Goal: Information Seeking & Learning: Find specific fact

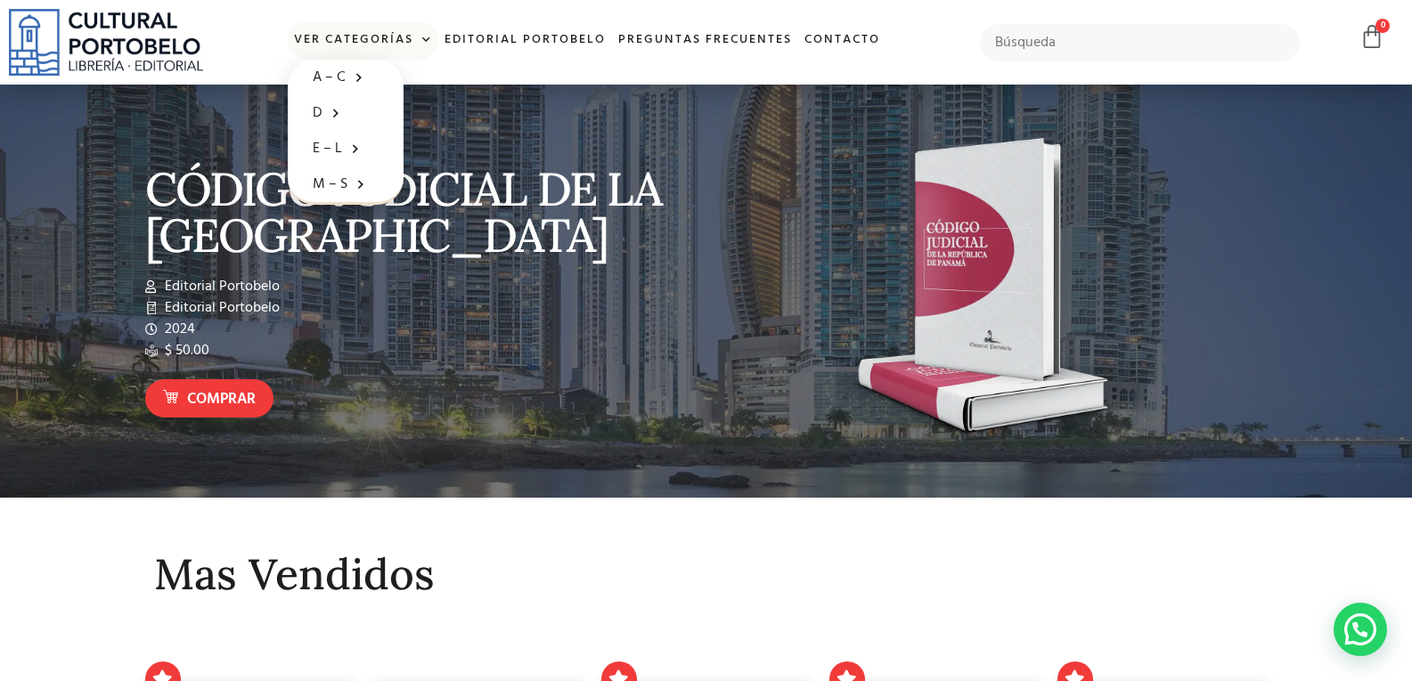
click at [424, 41] on span at bounding box center [422, 40] width 19 height 27
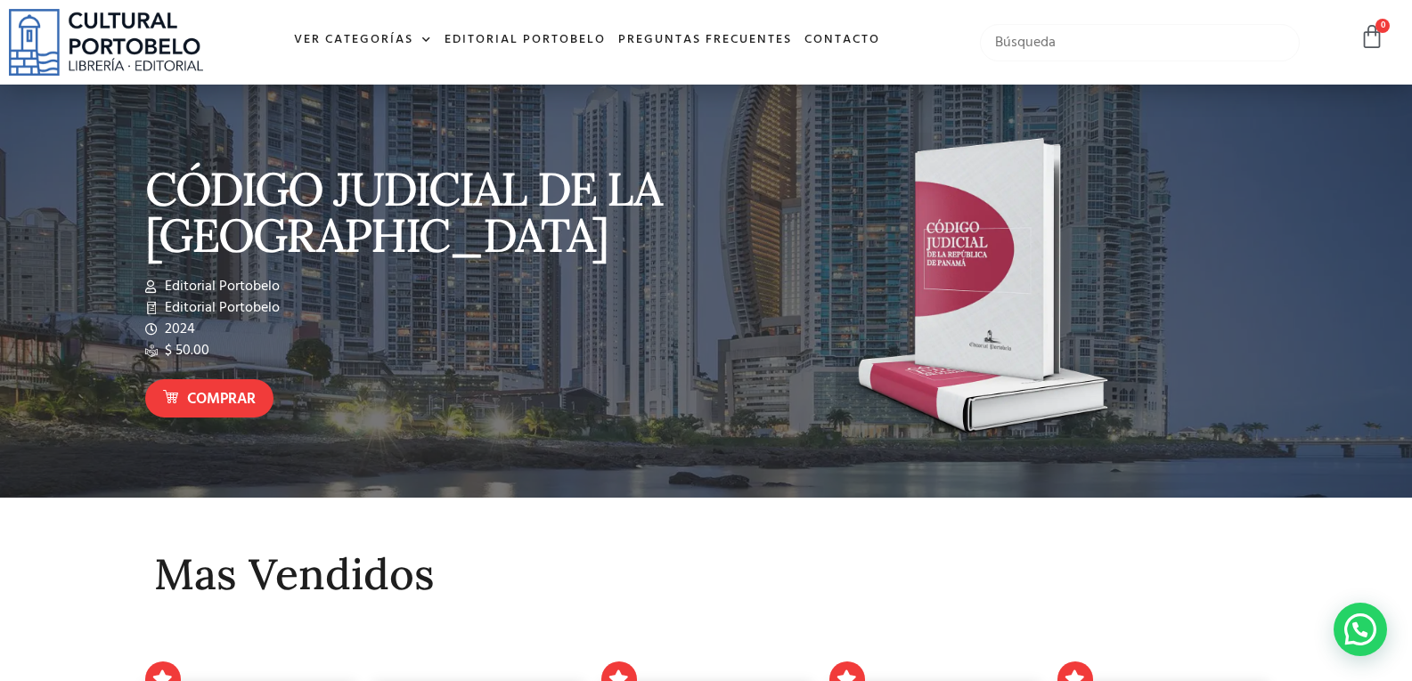
click at [1049, 37] on input "text" at bounding box center [1140, 42] width 320 height 37
type input "constitucional"
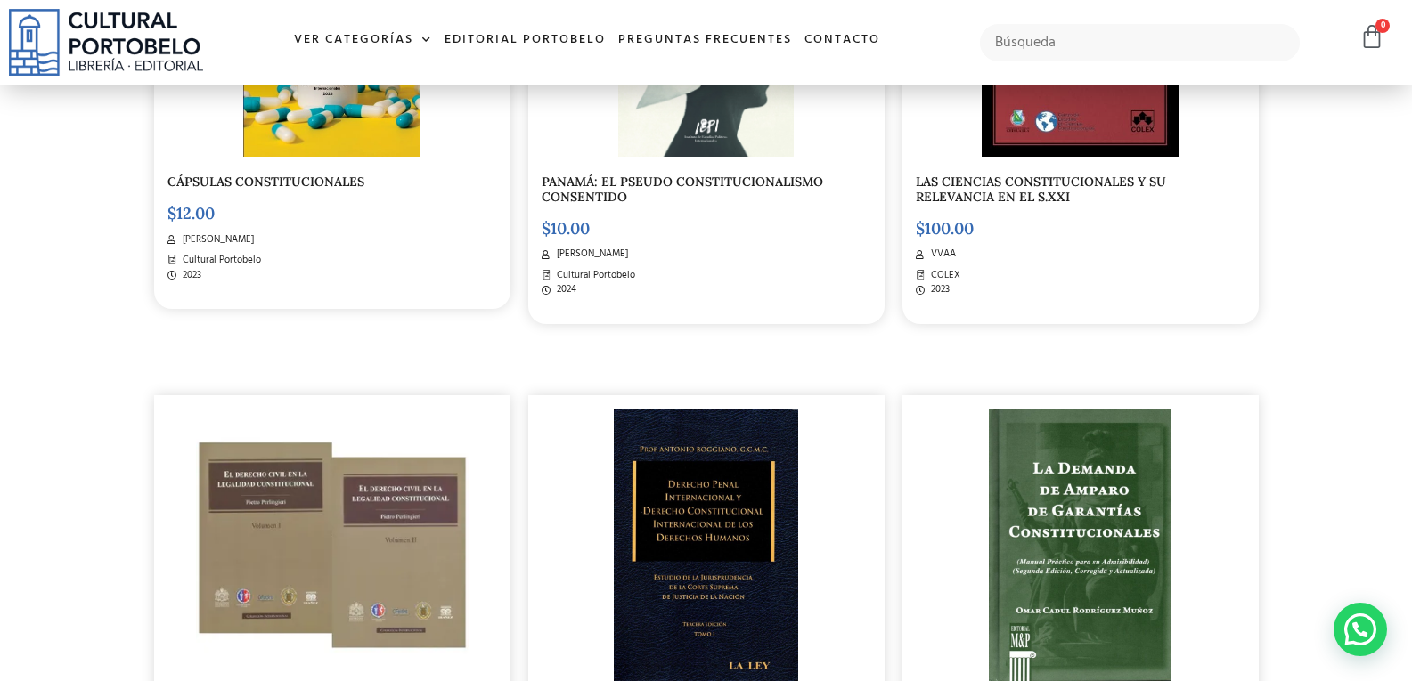
scroll to position [596, 0]
